Goal: Find specific page/section: Find specific page/section

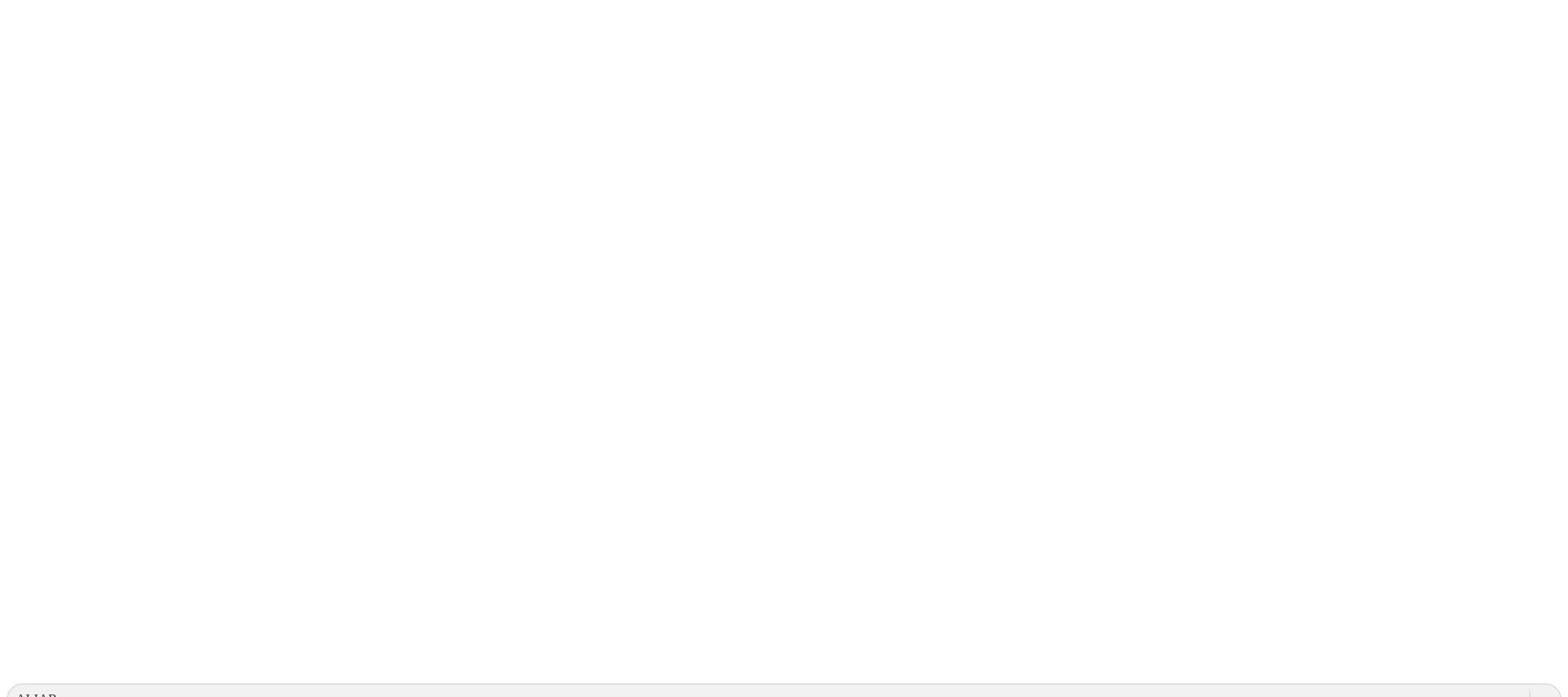
click at [307, 130] on div at bounding box center [782, 348] width 1551 height 697
click at [530, 128] on div at bounding box center [782, 348] width 1551 height 697
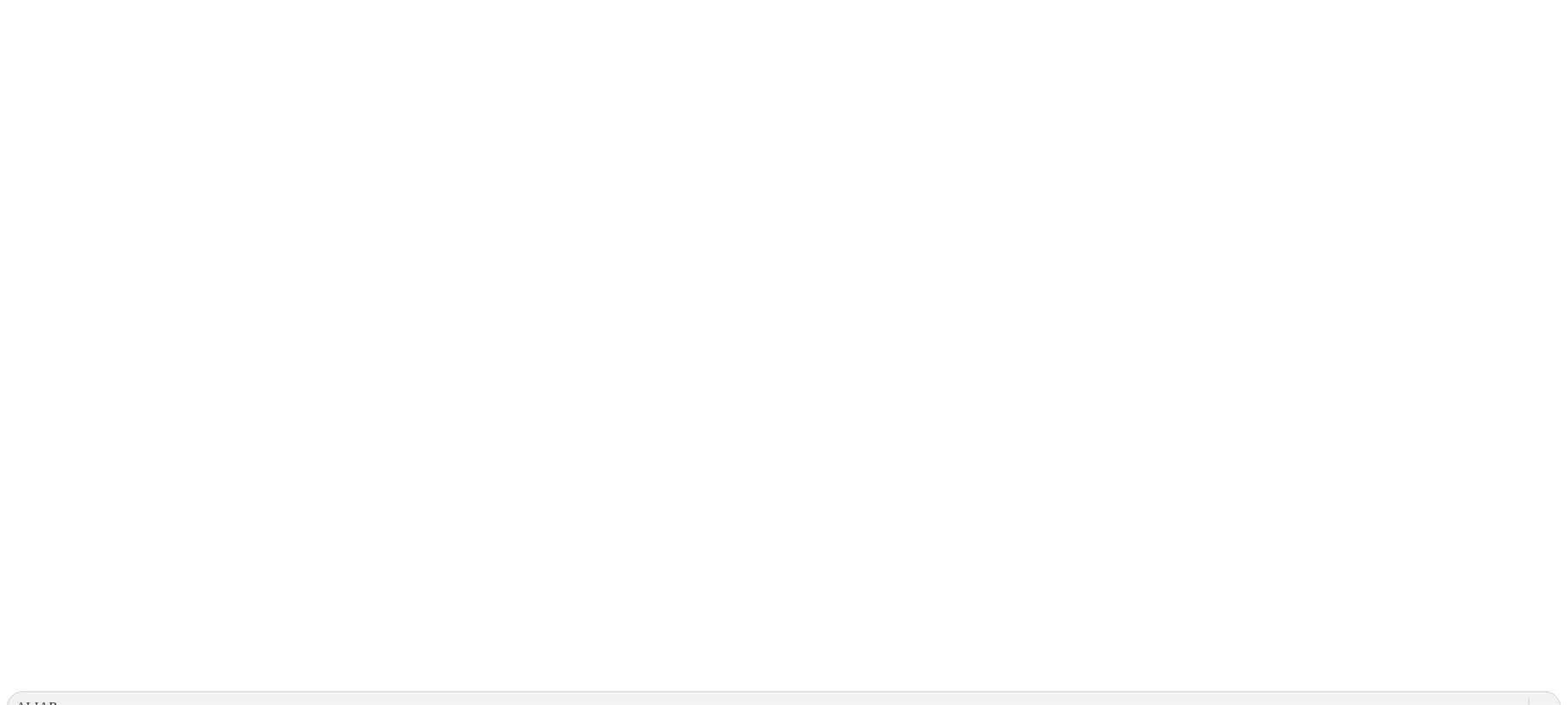
type input "CASCABELES 1"
click at [45, 17] on icon at bounding box center [33, 347] width 53 height 681
